Goal: Task Accomplishment & Management: Manage account settings

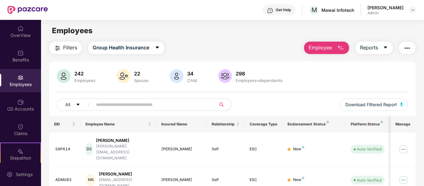
click at [144, 107] on input "text" at bounding box center [152, 104] width 112 height 9
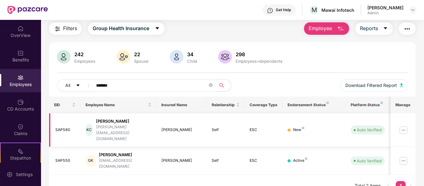
type input "*******"
click at [404, 125] on img at bounding box center [404, 130] width 10 height 10
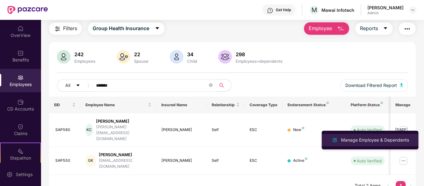
click at [361, 140] on div "Manage Employee & Dependents" at bounding box center [375, 140] width 71 height 7
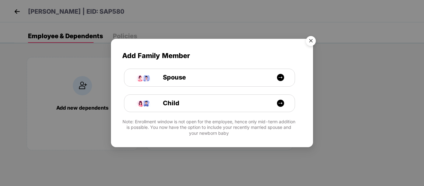
click at [313, 44] on img "Close" at bounding box center [310, 41] width 17 height 17
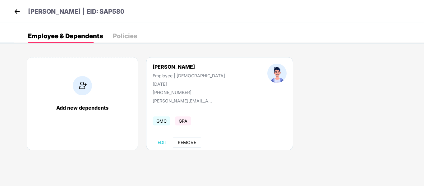
click at [180, 143] on span "REMOVE" at bounding box center [187, 142] width 18 height 5
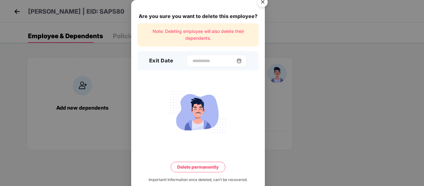
click at [241, 58] on img at bounding box center [239, 60] width 5 height 5
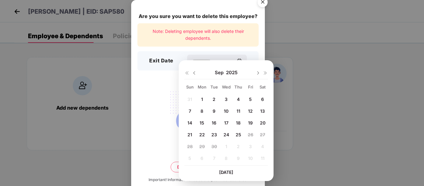
click at [203, 111] on span "8" at bounding box center [202, 111] width 3 height 5
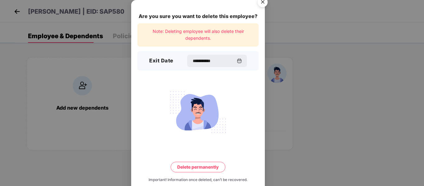
type input "**********"
click at [199, 162] on button "Delete permanently" at bounding box center [198, 167] width 55 height 11
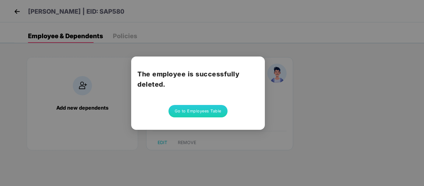
click at [206, 106] on button "Go to Employees Table" at bounding box center [198, 111] width 59 height 12
